Goal: Find specific page/section: Find specific page/section

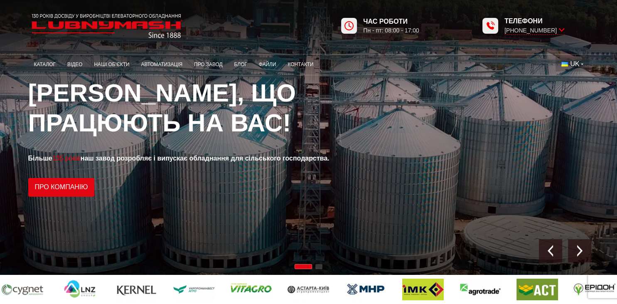
click at [581, 66] on button "UK" at bounding box center [572, 64] width 33 height 15
click at [578, 98] on li "EN" at bounding box center [573, 94] width 35 height 12
click at [581, 64] on button "UK" at bounding box center [572, 64] width 33 height 15
click at [566, 96] on img at bounding box center [565, 94] width 7 height 5
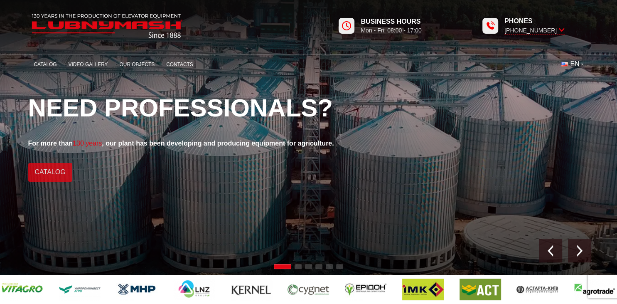
click at [57, 172] on link "Catalog" at bounding box center [50, 172] width 44 height 19
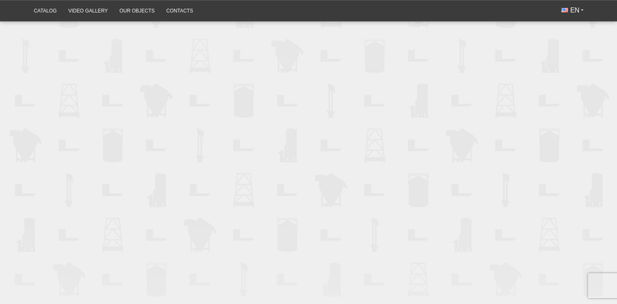
scroll to position [965, 0]
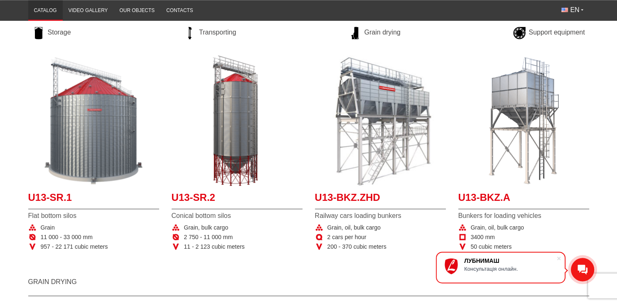
scroll to position [131, 0]
